Goal: Find specific page/section: Find specific page/section

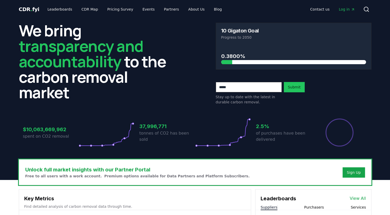
click at [345, 10] on span "Log in" at bounding box center [347, 9] width 16 height 5
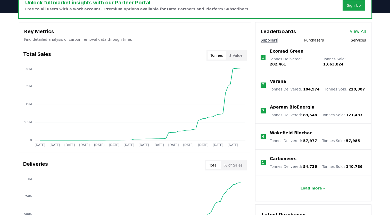
scroll to position [206, 0]
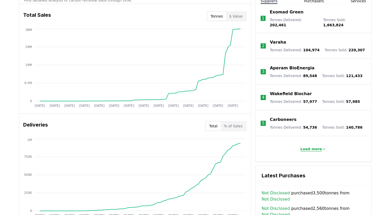
click at [310, 146] on p "Load more" at bounding box center [311, 148] width 22 height 5
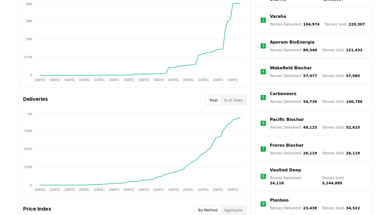
scroll to position [129, 0]
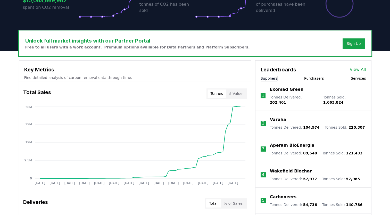
click at [358, 71] on link "View All" at bounding box center [358, 70] width 16 height 6
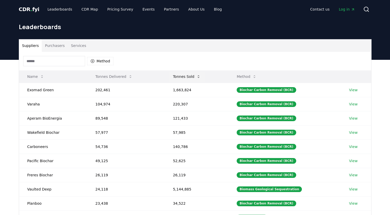
click at [191, 77] on button "Tonnes Sold" at bounding box center [187, 76] width 36 height 10
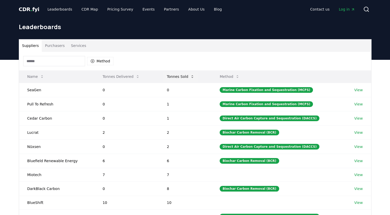
click at [181, 77] on button "Tonnes Sold" at bounding box center [181, 76] width 36 height 10
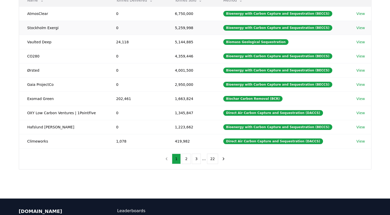
scroll to position [77, 0]
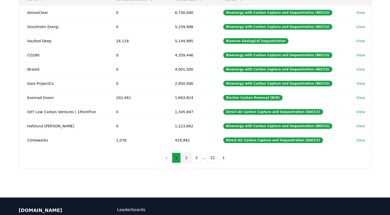
click at [188, 159] on button "2" at bounding box center [186, 158] width 9 height 10
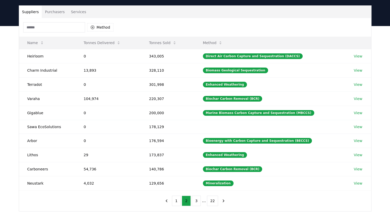
scroll to position [26, 0]
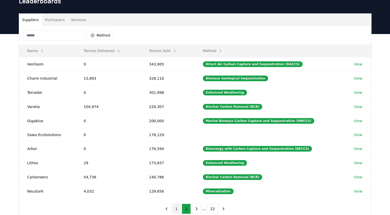
click at [180, 205] on button "1" at bounding box center [176, 209] width 9 height 10
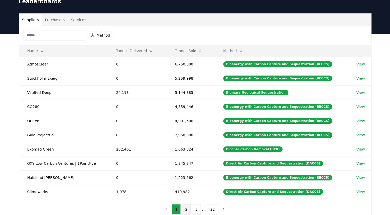
click at [186, 210] on button "2" at bounding box center [186, 209] width 9 height 10
